Goal: Transaction & Acquisition: Purchase product/service

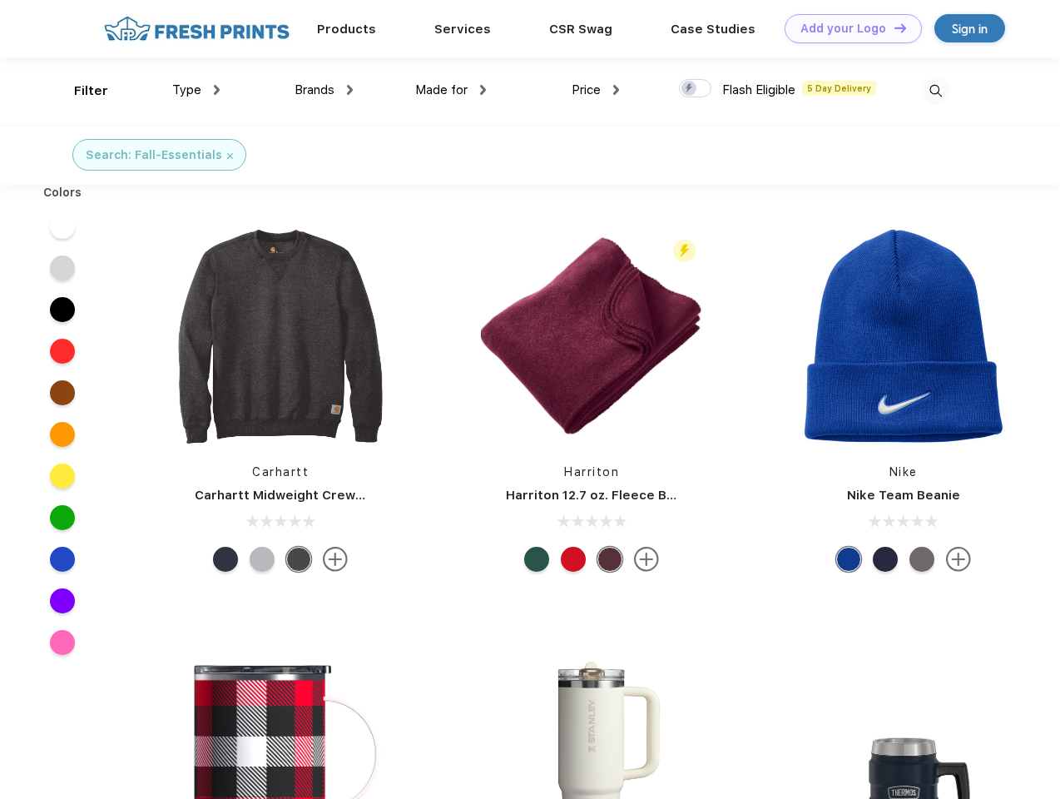
click at [847, 28] on link "Add your Logo Design Tool" at bounding box center [852, 28] width 137 height 29
click at [0, 0] on div "Design Tool" at bounding box center [0, 0] width 0 height 0
click at [893, 27] on link "Add your Logo Design Tool" at bounding box center [852, 28] width 137 height 29
click at [80, 91] on div "Filter" at bounding box center [91, 91] width 34 height 19
click at [196, 90] on span "Type" at bounding box center [186, 89] width 29 height 15
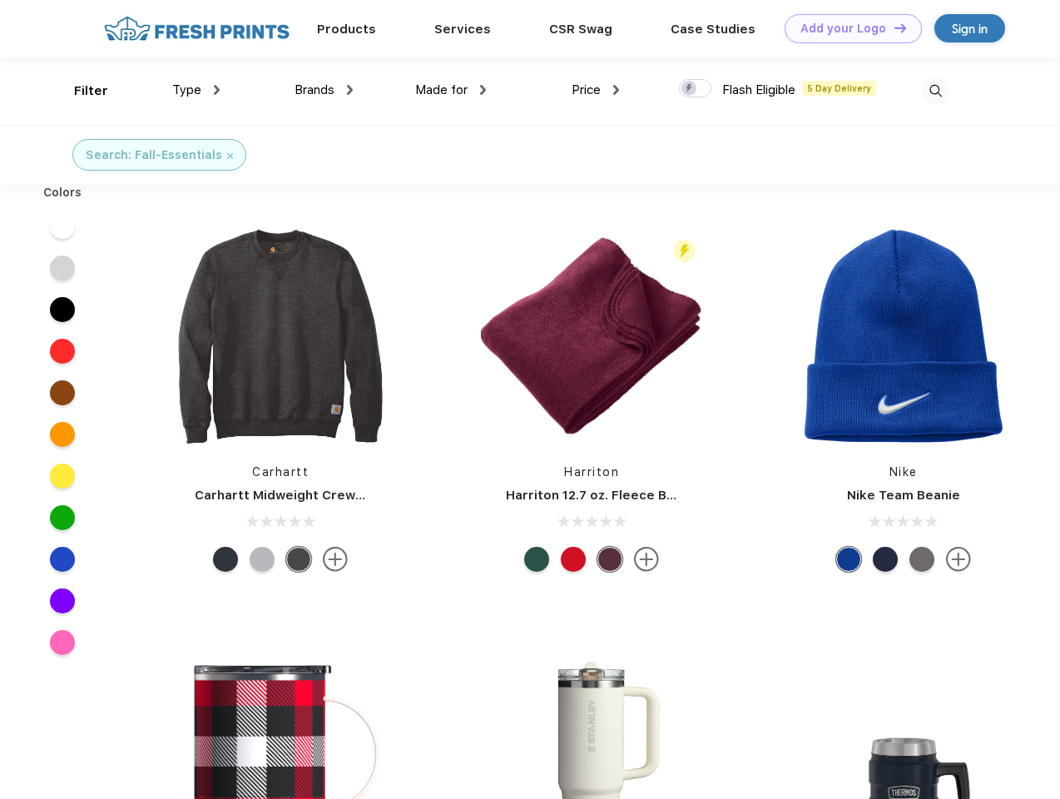
click at [324, 90] on span "Brands" at bounding box center [314, 89] width 40 height 15
click at [451, 90] on span "Made for" at bounding box center [441, 89] width 52 height 15
click at [596, 90] on span "Price" at bounding box center [586, 89] width 29 height 15
click at [695, 89] on div at bounding box center [695, 88] width 32 height 18
click at [690, 89] on input "checkbox" at bounding box center [684, 83] width 11 height 11
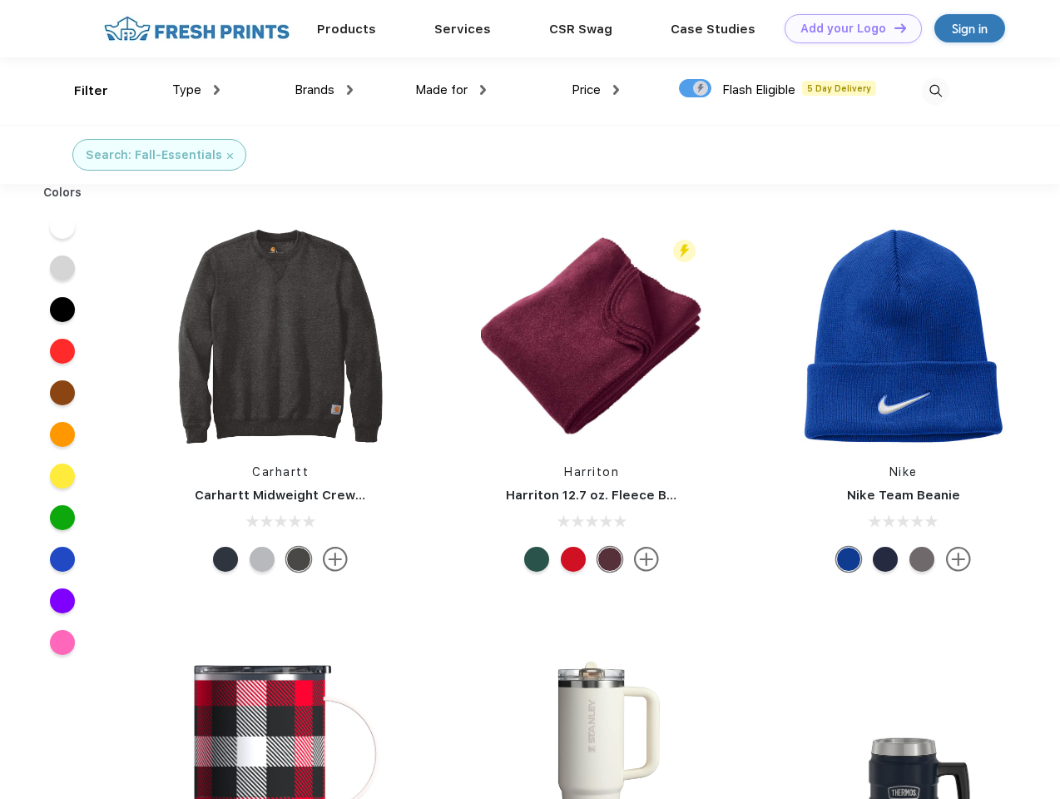
click at [935, 91] on img at bounding box center [935, 90] width 27 height 27
